Goal: Information Seeking & Learning: Learn about a topic

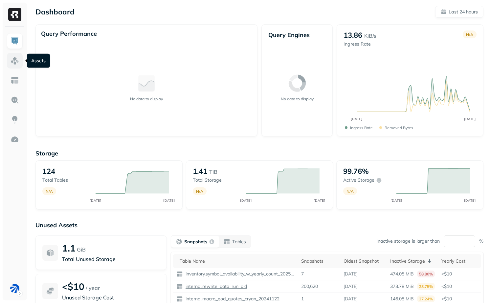
click at [9, 64] on link at bounding box center [15, 61] width 16 height 16
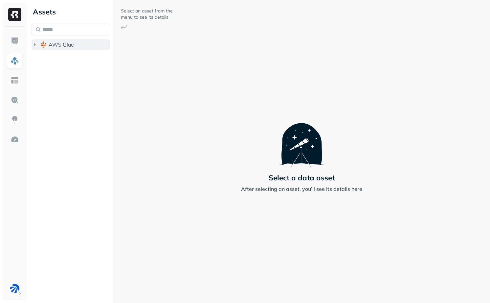
click at [73, 47] on span "AWS Glue" at bounding box center [61, 44] width 25 height 7
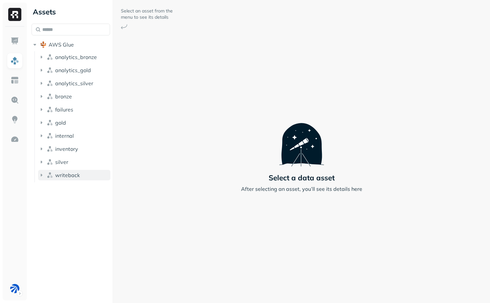
click at [80, 177] on button "writeback" at bounding box center [74, 175] width 72 height 11
click at [80, 186] on button "Tables ( 40 )" at bounding box center [78, 188] width 66 height 11
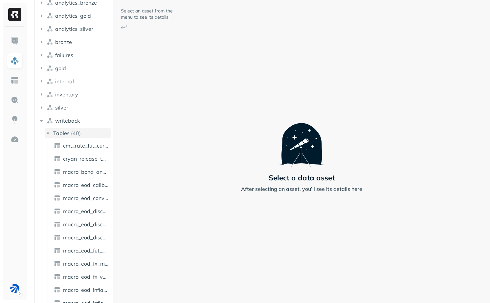
scroll to position [56, 0]
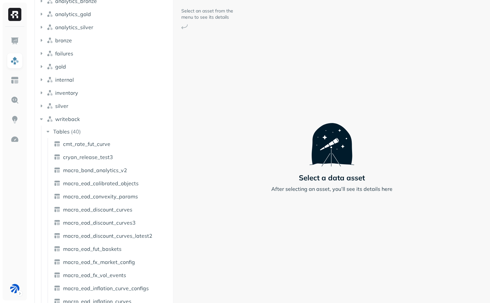
click at [182, 197] on div "Assets AWS Glue analytics_bronze analytics_gold analytics_silver bronze failure…" at bounding box center [259, 151] width 461 height 303
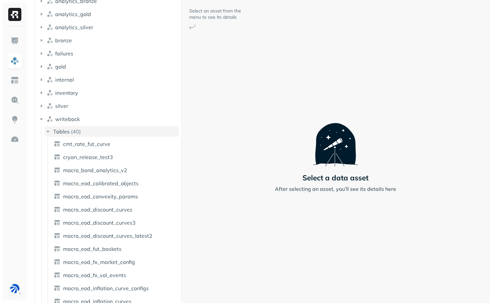
click at [48, 132] on icon "button" at bounding box center [48, 132] width 3 height 2
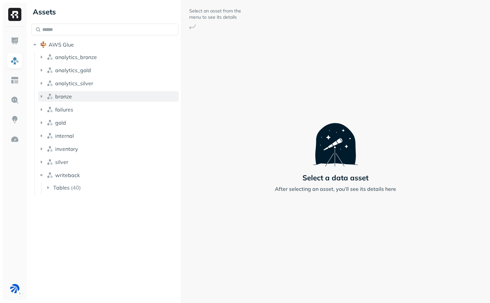
click at [42, 96] on icon "button" at bounding box center [41, 96] width 7 height 7
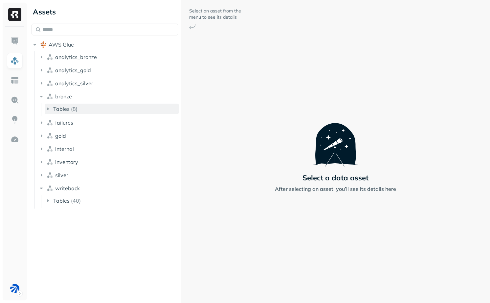
click at [59, 110] on span "Tables" at bounding box center [61, 109] width 16 height 7
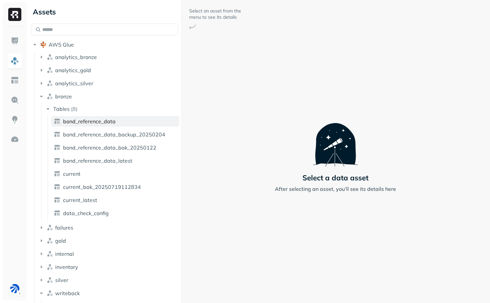
click at [65, 118] on span "bond_reference_data" at bounding box center [89, 121] width 53 height 7
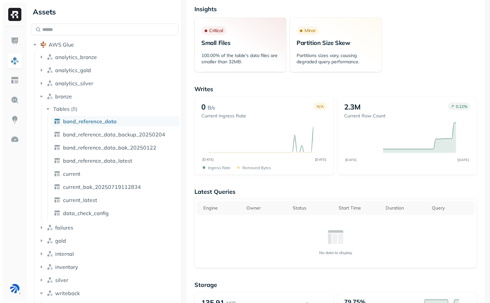
scroll to position [101, 0]
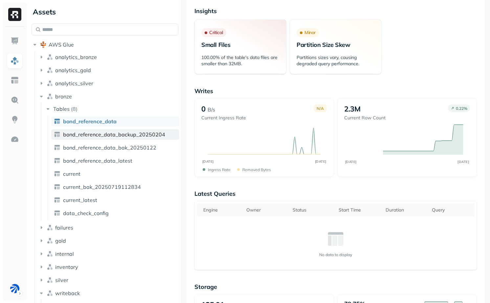
click at [116, 135] on span "bond_reference_data_backup_20250204" at bounding box center [114, 134] width 102 height 7
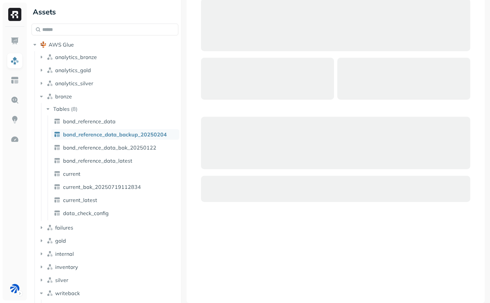
scroll to position [43, 0]
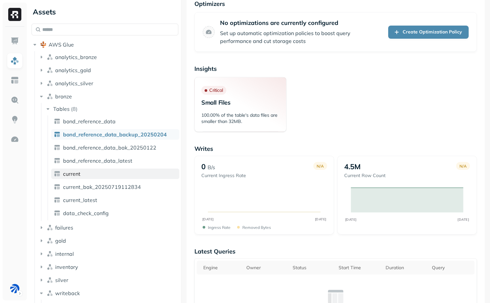
click at [86, 170] on link "current" at bounding box center [115, 174] width 128 height 11
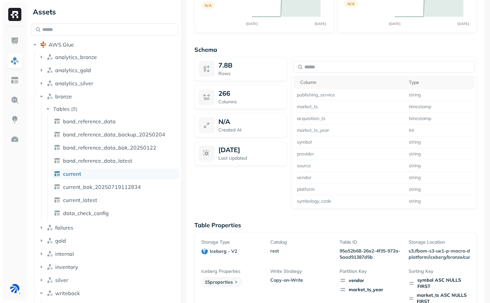
scroll to position [437, 0]
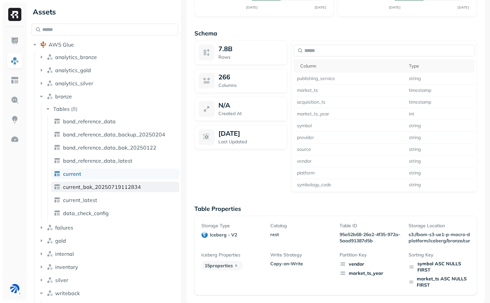
click at [113, 188] on span "current_bak_20250719112834" at bounding box center [102, 187] width 78 height 7
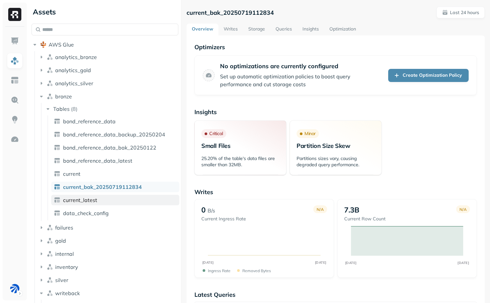
click at [104, 197] on link "current_latest" at bounding box center [115, 200] width 128 height 11
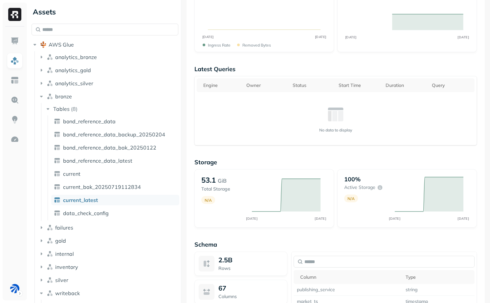
scroll to position [223, 0]
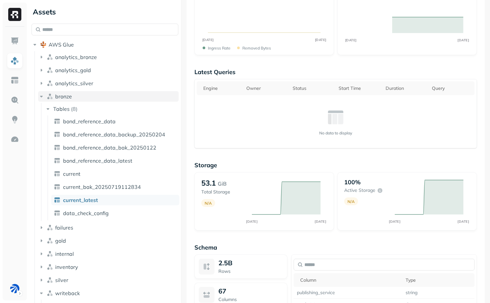
click at [71, 94] on span "bronze" at bounding box center [63, 96] width 17 height 7
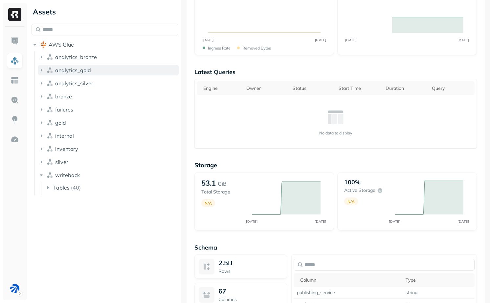
click at [72, 70] on span "analytics_gold" at bounding box center [73, 70] width 36 height 7
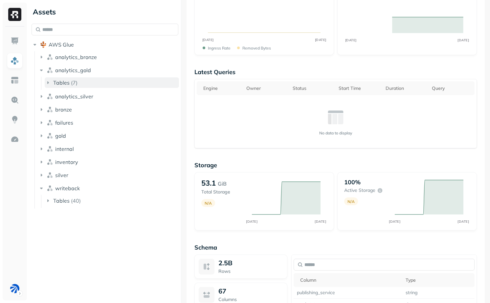
click at [78, 83] on button "Tables ( 7 )" at bounding box center [112, 82] width 134 height 11
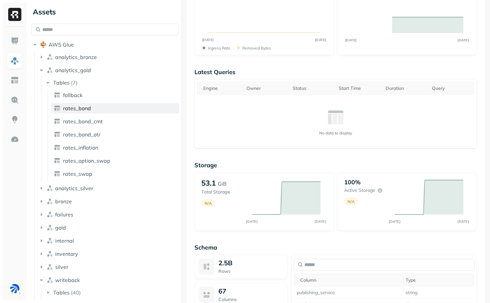
click at [94, 107] on link "rates_bond" at bounding box center [115, 108] width 128 height 11
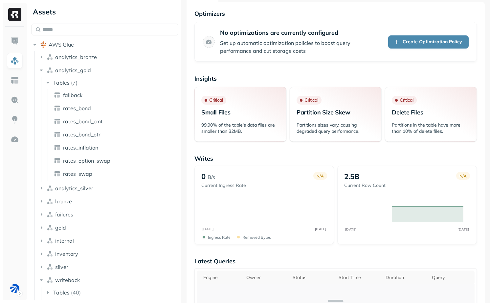
scroll to position [0, 0]
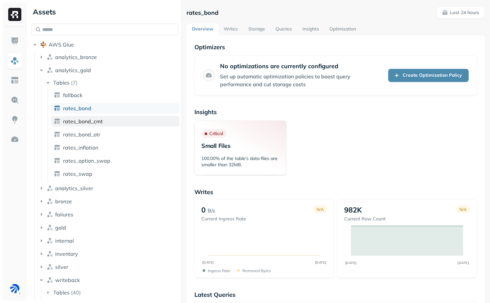
click at [69, 120] on span "rates_bond_cmt" at bounding box center [83, 121] width 40 height 7
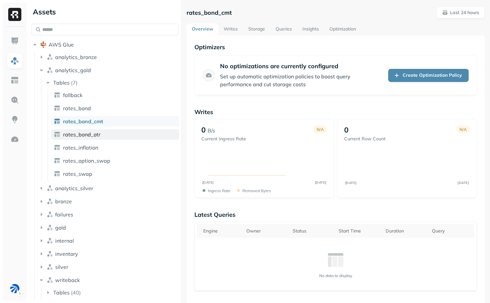
click at [94, 139] on link "rates_bond_otr" at bounding box center [115, 134] width 128 height 11
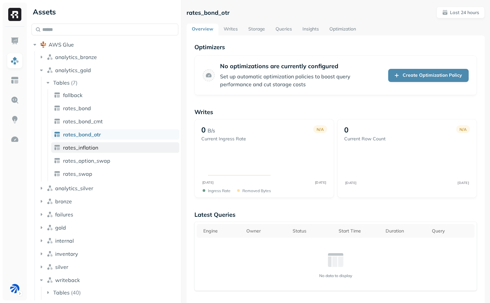
click at [97, 149] on span "rates_inflation" at bounding box center [80, 147] width 35 height 7
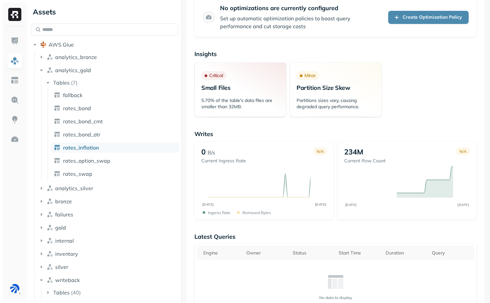
scroll to position [60, 0]
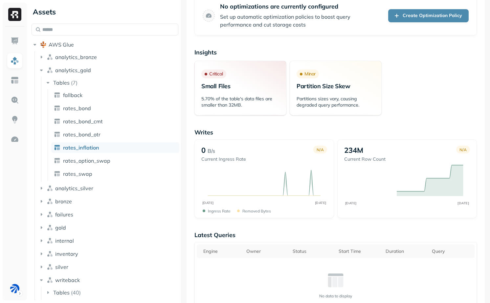
click at [121, 155] on ul "fallback rates_bond rates_bond_cmt rates_bond_otr rates_inflation rates_option_…" at bounding box center [114, 135] width 132 height 92
click at [121, 159] on link "rates_option_swap" at bounding box center [115, 161] width 128 height 11
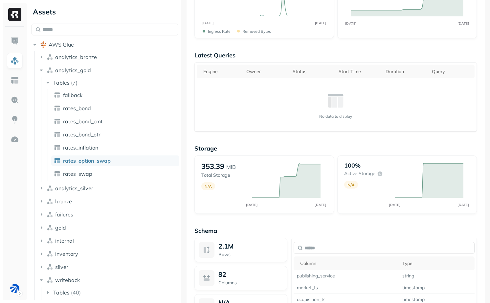
scroll to position [234, 0]
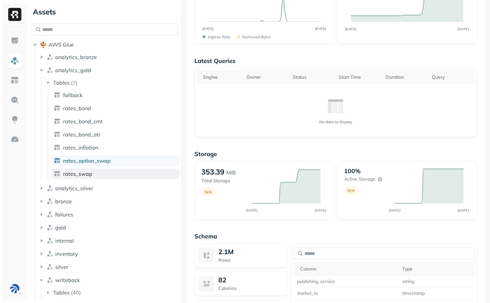
click at [93, 177] on link "rates_swap" at bounding box center [115, 174] width 128 height 11
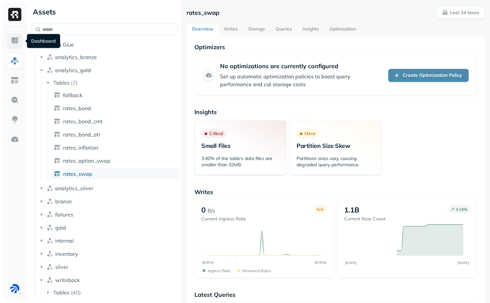
click at [8, 46] on link at bounding box center [15, 41] width 16 height 16
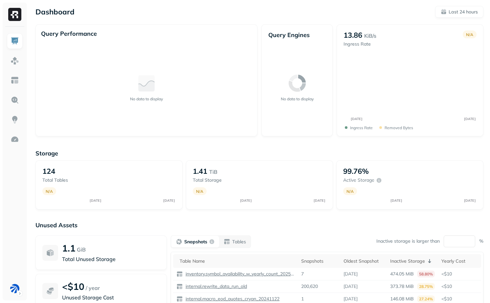
click at [11, 41] on img at bounding box center [15, 41] width 9 height 9
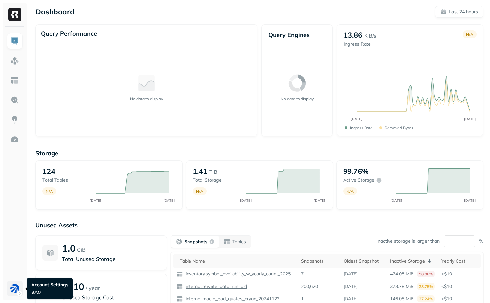
click at [14, 291] on html "Dashboard Last 24 hours Query Performance No data to display Query Engines No d…" at bounding box center [245, 182] width 490 height 365
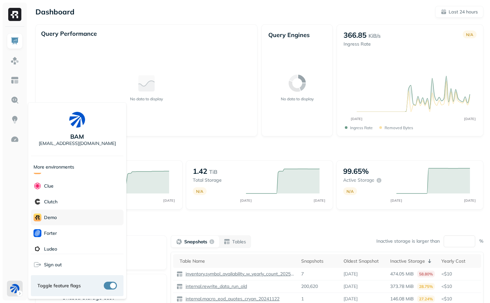
scroll to position [10, 0]
click at [70, 233] on div "Forter" at bounding box center [77, 235] width 93 height 16
